Goal: Answer question/provide support

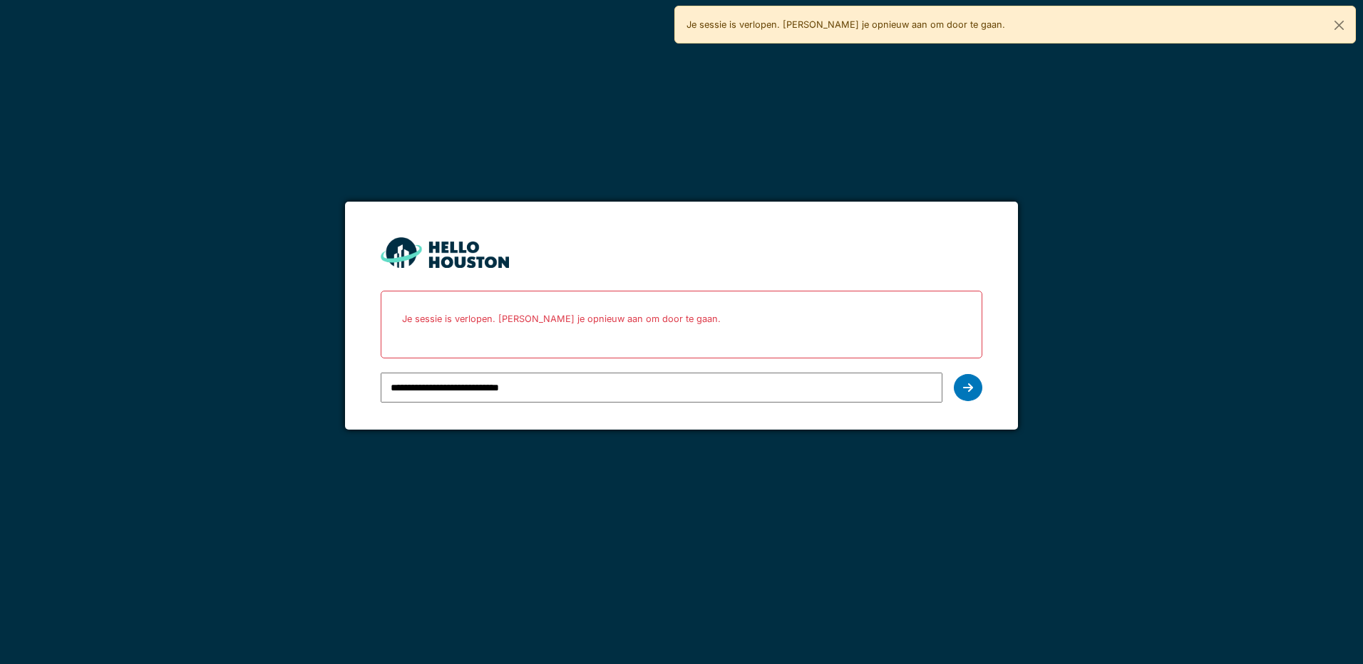
click at [976, 394] on div at bounding box center [967, 387] width 29 height 27
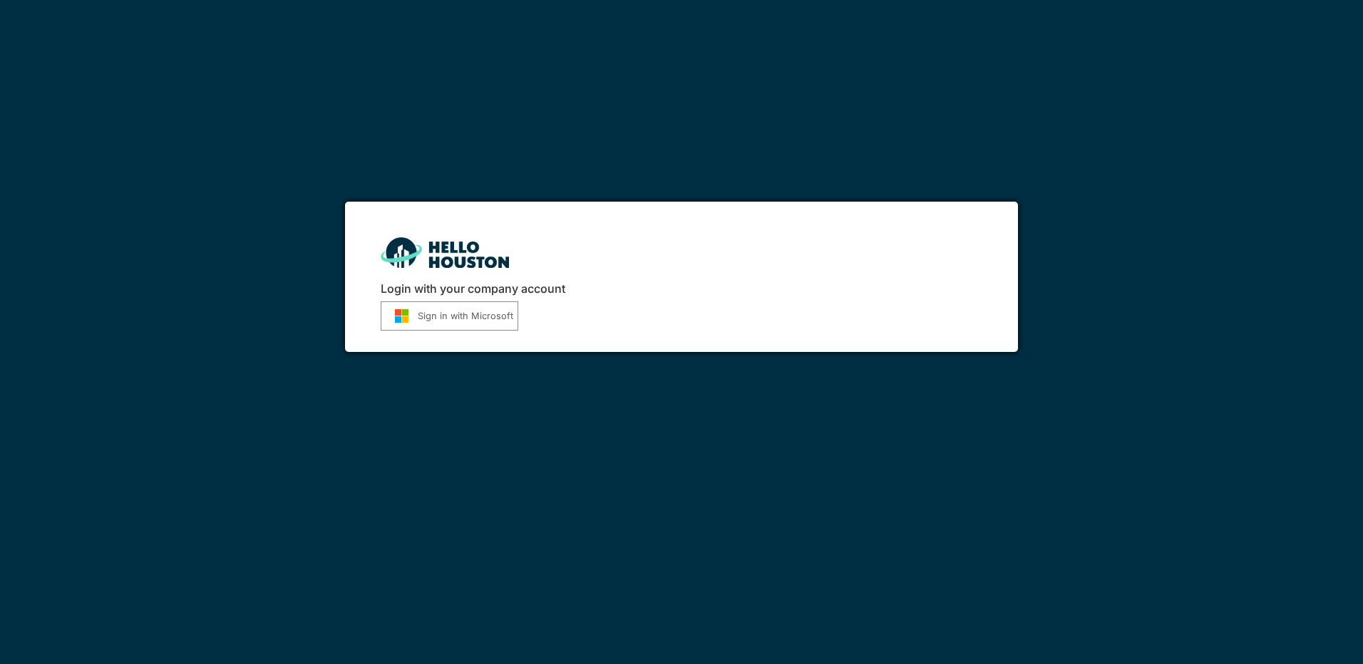
click at [415, 313] on img "submit" at bounding box center [402, 316] width 32 height 15
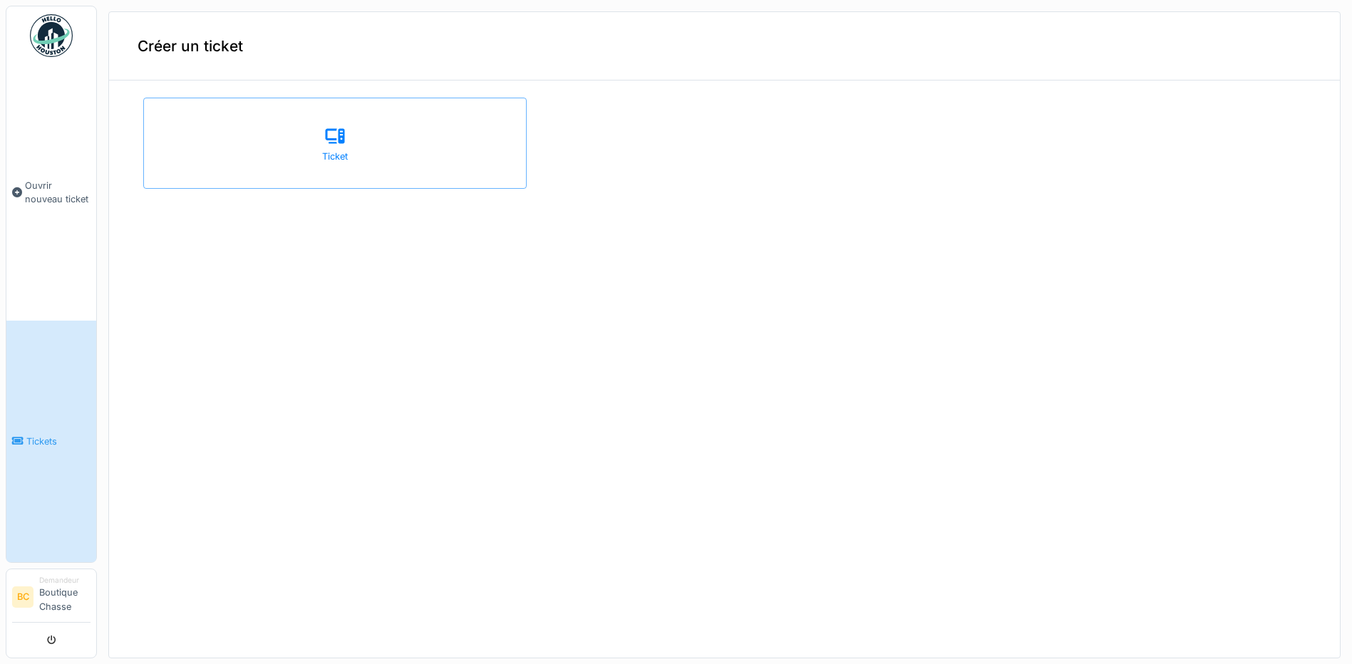
click at [48, 429] on link "Tickets" at bounding box center [51, 442] width 90 height 242
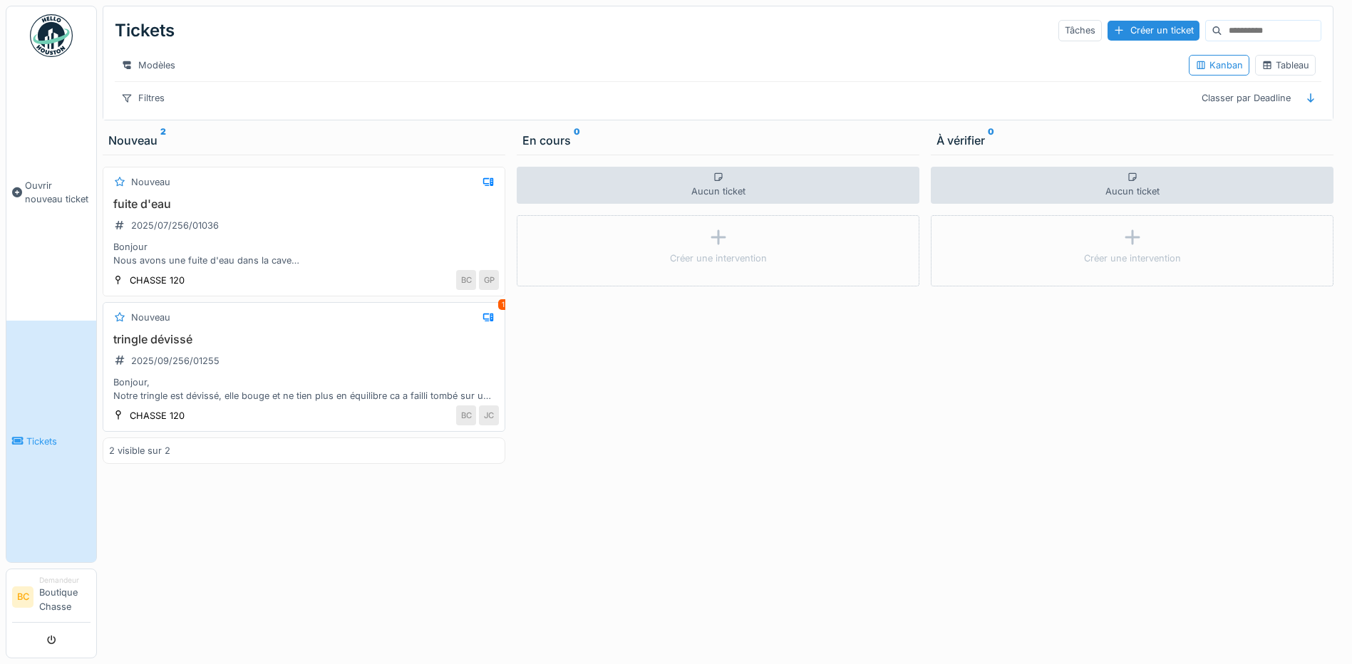
click at [185, 346] on h3 "tringle dévissé" at bounding box center [304, 340] width 390 height 14
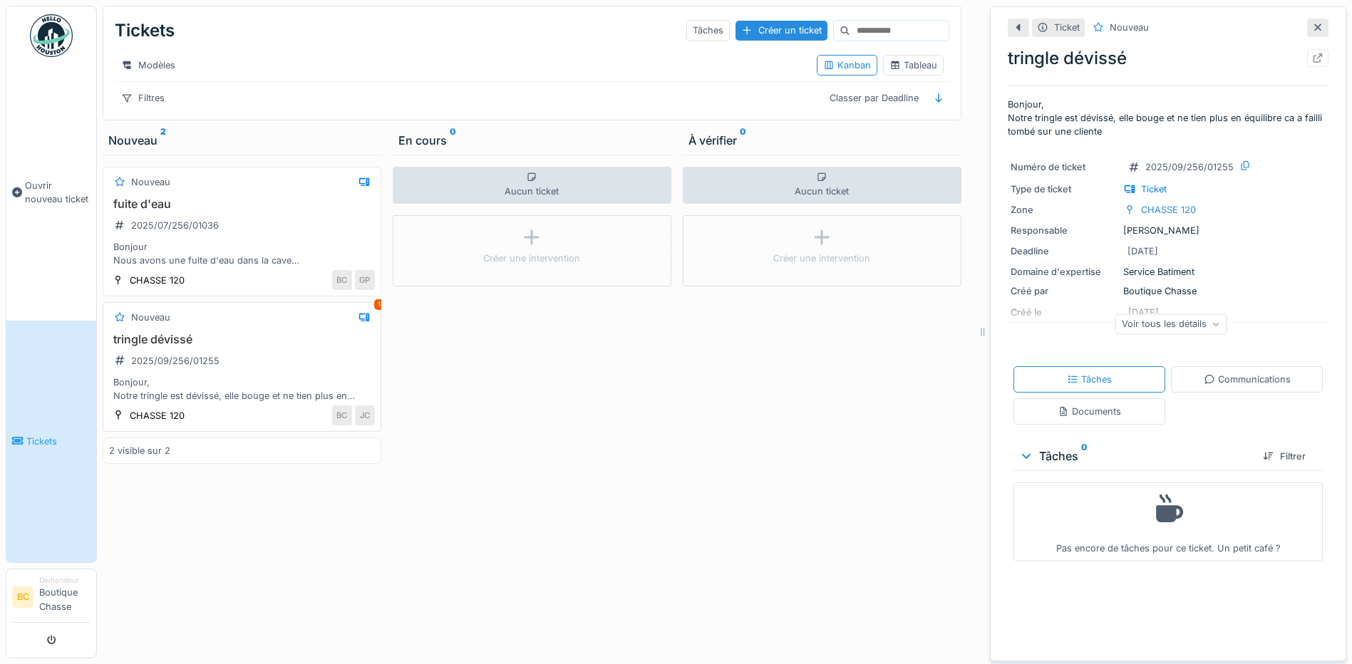
click at [223, 403] on div "Bonjour, Notre tringle est dévissé, elle bouge et ne tien plus en équilibre ca …" at bounding box center [242, 389] width 266 height 27
click at [152, 346] on h3 "tringle dévissé" at bounding box center [242, 340] width 266 height 14
click at [147, 324] on div "Nouveau" at bounding box center [150, 318] width 39 height 14
click at [361, 321] on icon at bounding box center [364, 318] width 10 height 8
click at [376, 310] on div "1" at bounding box center [379, 304] width 10 height 11
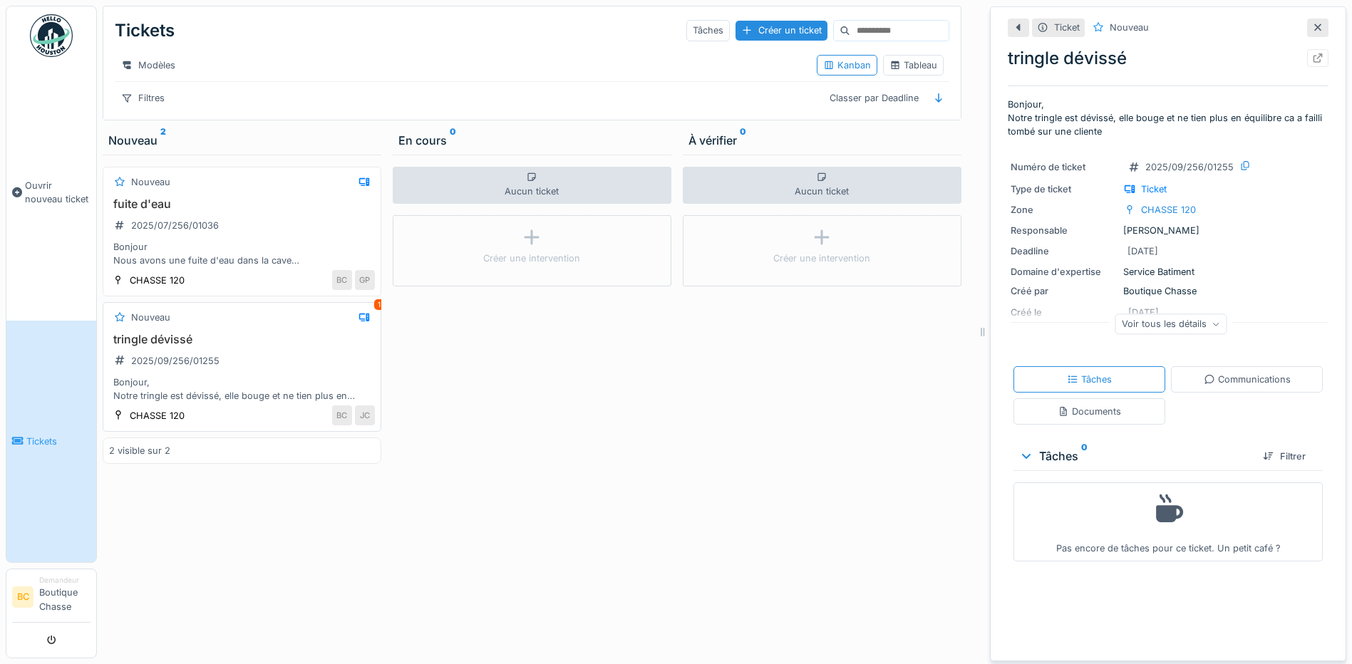
click at [377, 310] on div "1" at bounding box center [379, 304] width 10 height 11
click at [331, 326] on div "Nouveau 1" at bounding box center [242, 318] width 266 height 18
click at [1238, 378] on div "Communications" at bounding box center [1247, 379] width 152 height 26
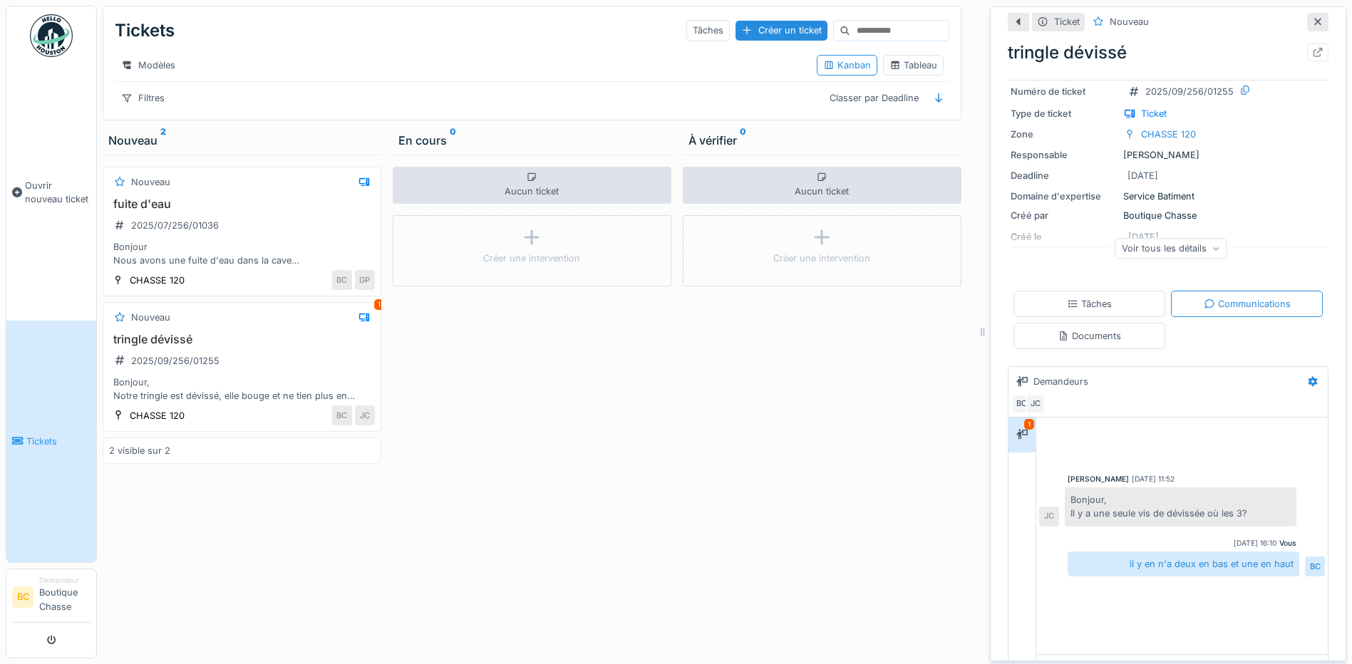
scroll to position [138, 0]
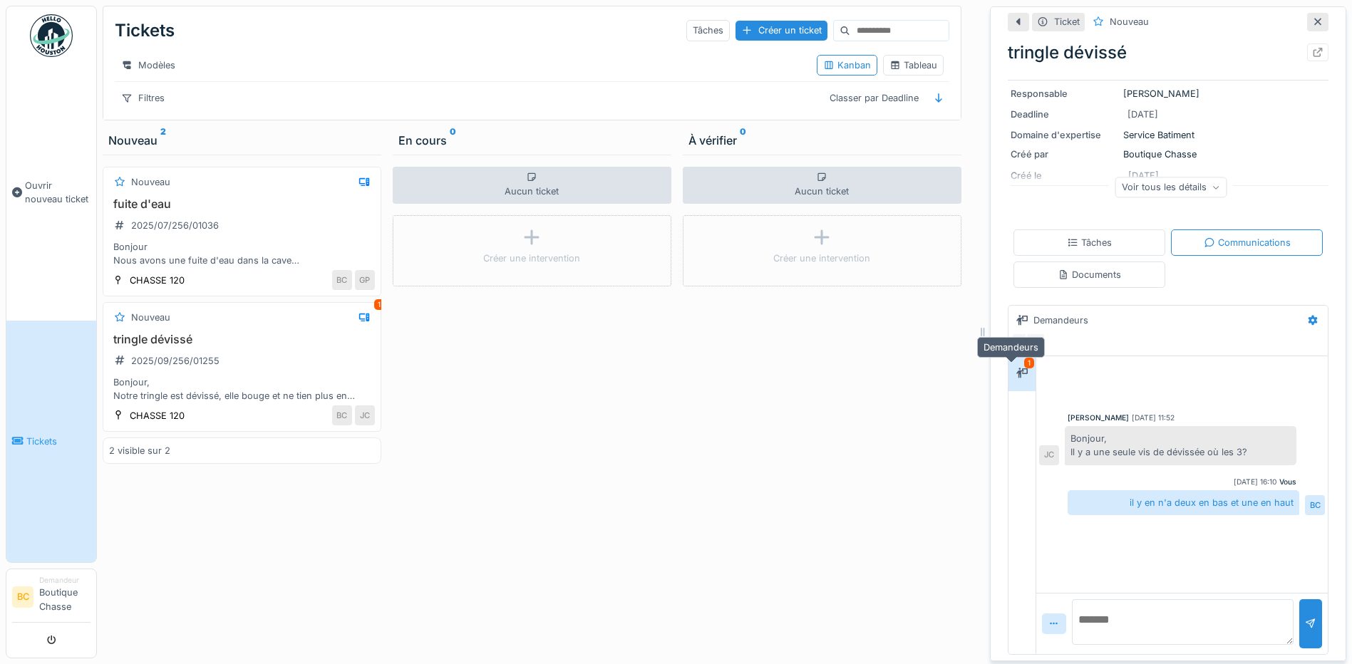
click at [1011, 365] on div at bounding box center [1021, 374] width 21 height 18
click at [1115, 605] on textarea at bounding box center [1183, 622] width 222 height 46
